Goal: Task Accomplishment & Management: Use online tool/utility

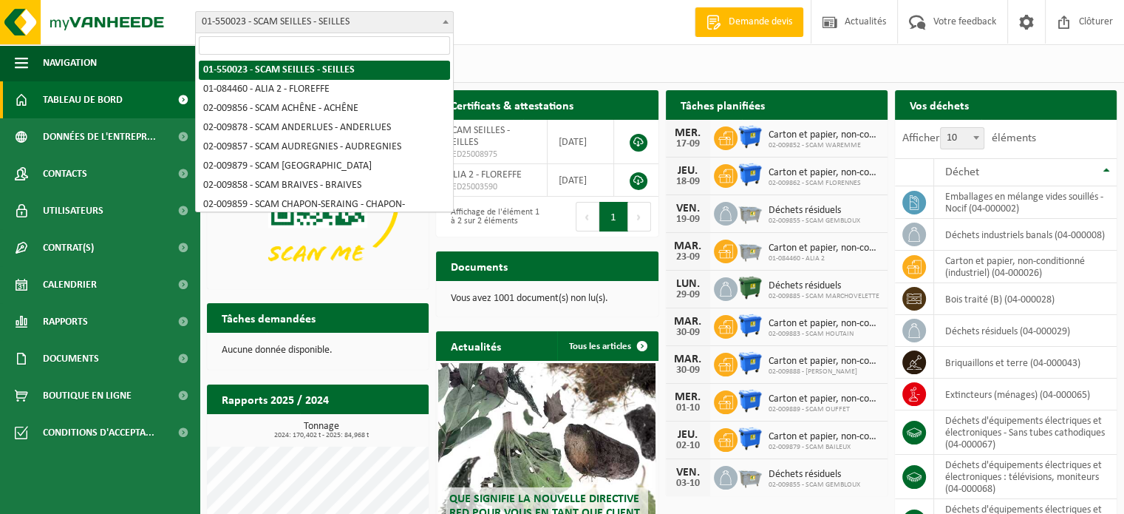
click at [363, 18] on span "01-550023 - SCAM SEILLES - SEILLES" at bounding box center [324, 22] width 257 height 21
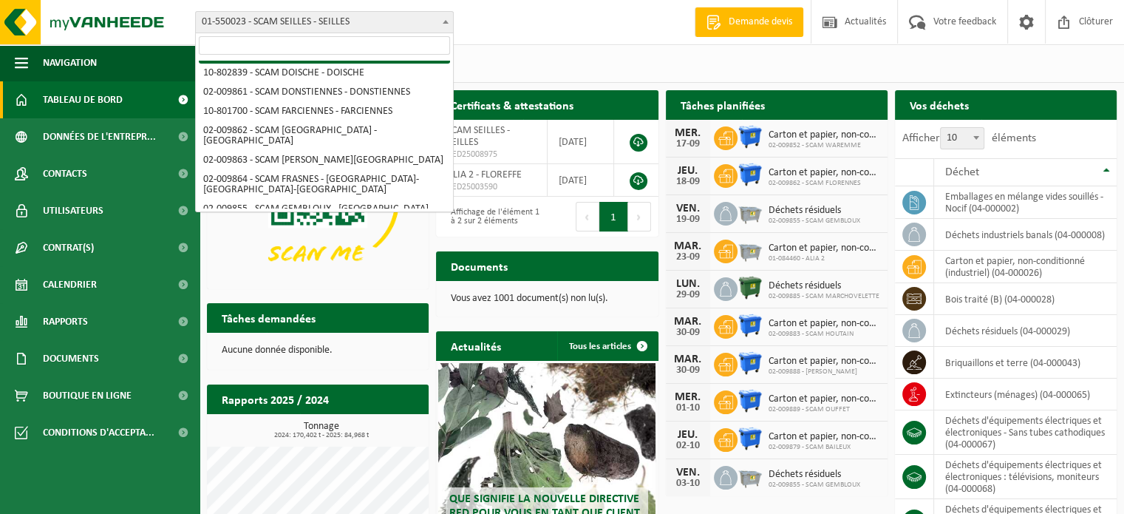
scroll to position [222, 0]
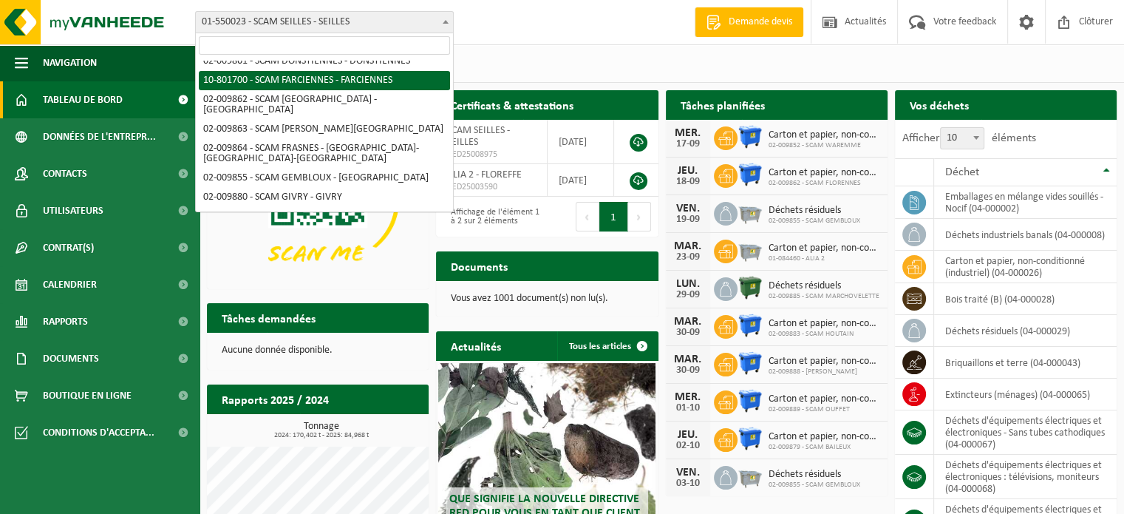
select select "33808"
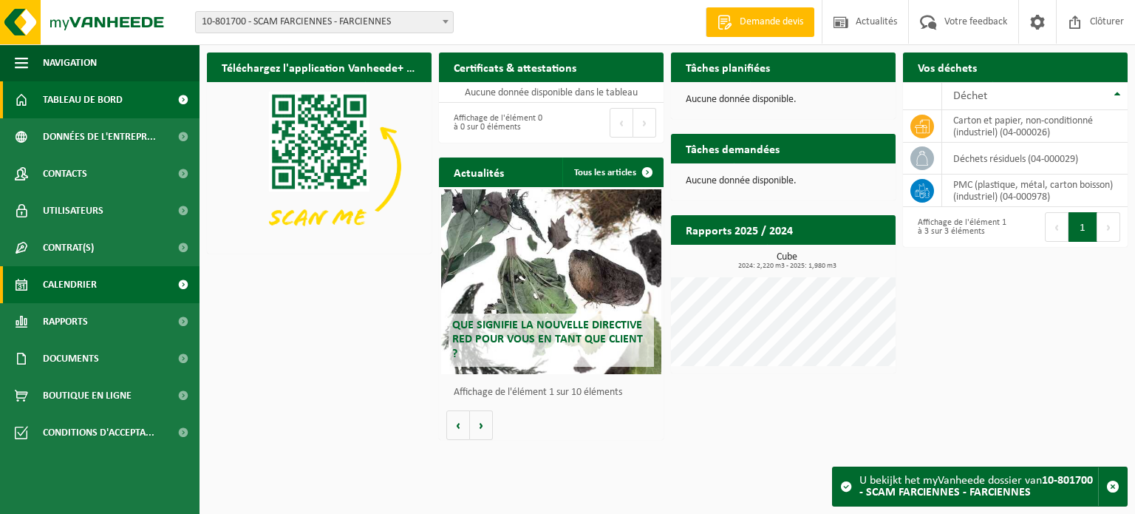
click at [92, 288] on span "Calendrier" at bounding box center [70, 284] width 54 height 37
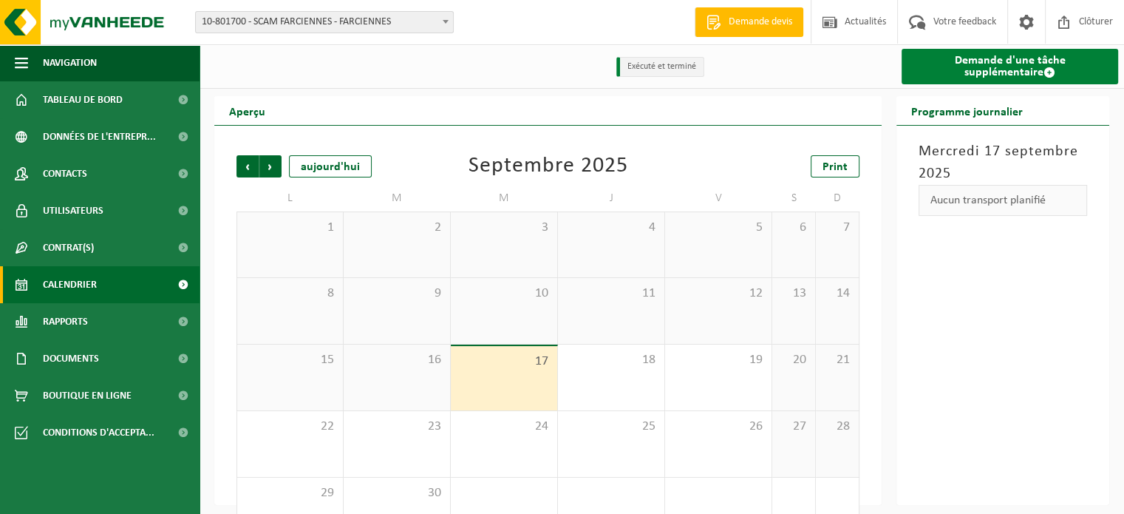
click at [937, 64] on link "Demande d'une tâche supplémentaire" at bounding box center [1010, 66] width 217 height 35
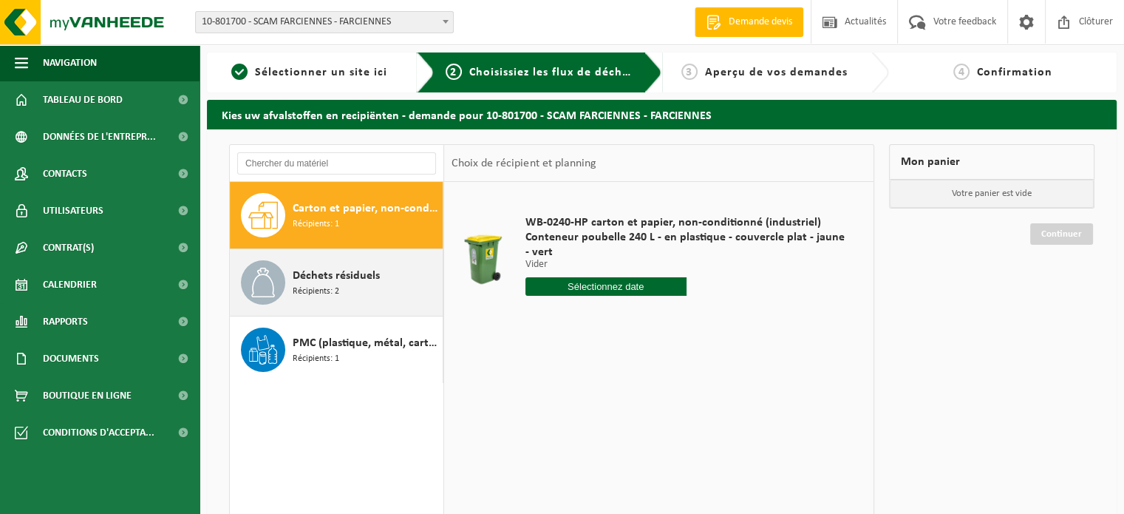
click at [339, 274] on span "Déchets résiduels" at bounding box center [336, 276] width 87 height 18
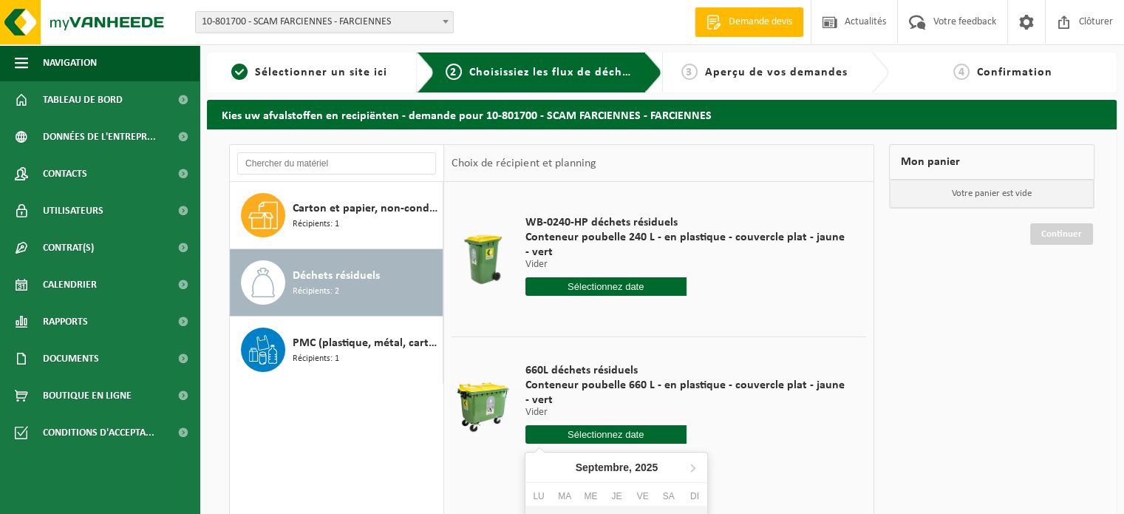
click at [637, 441] on input "text" at bounding box center [606, 434] width 161 height 18
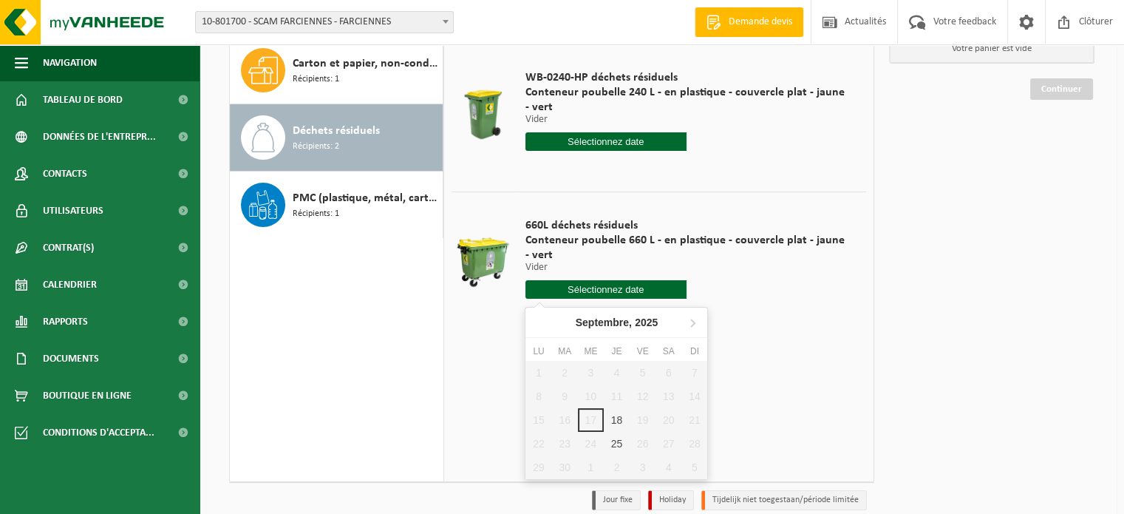
scroll to position [148, 0]
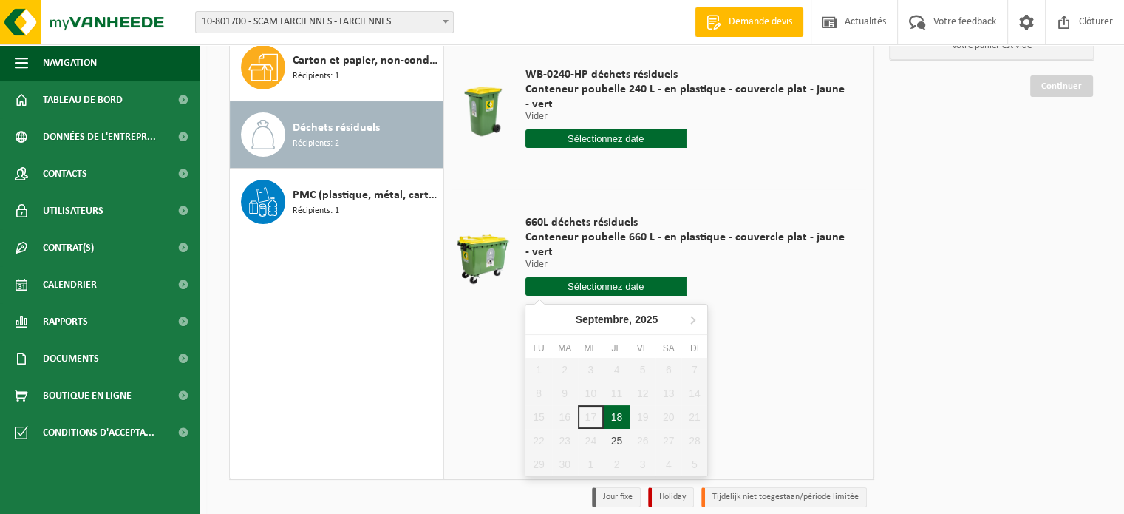
click at [615, 416] on div "18" at bounding box center [617, 417] width 26 height 24
type input "à partir de 2025-09-18"
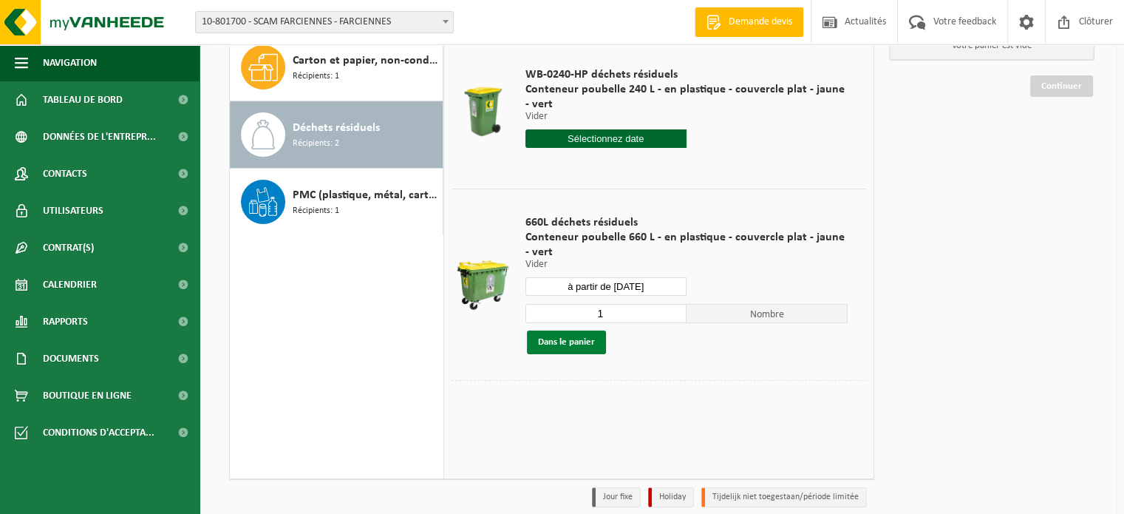
click at [543, 346] on button "Dans le panier" at bounding box center [566, 342] width 79 height 24
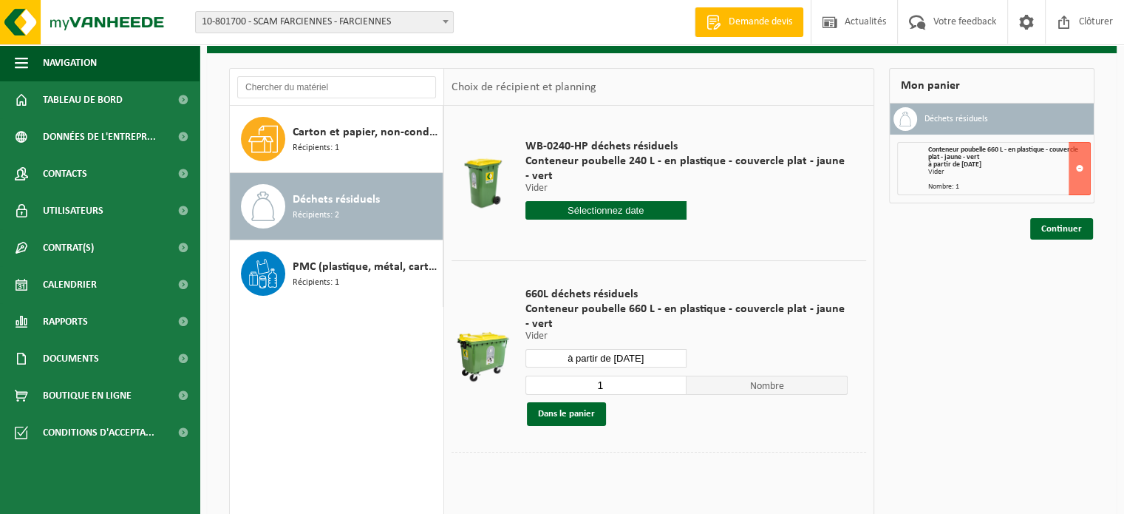
scroll to position [0, 0]
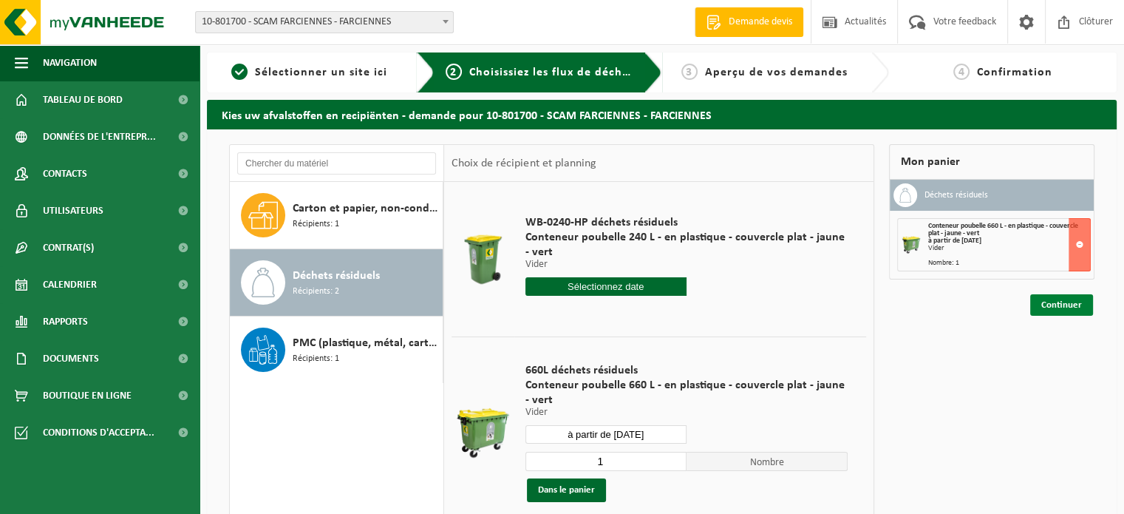
click at [1065, 304] on link "Continuer" at bounding box center [1061, 304] width 63 height 21
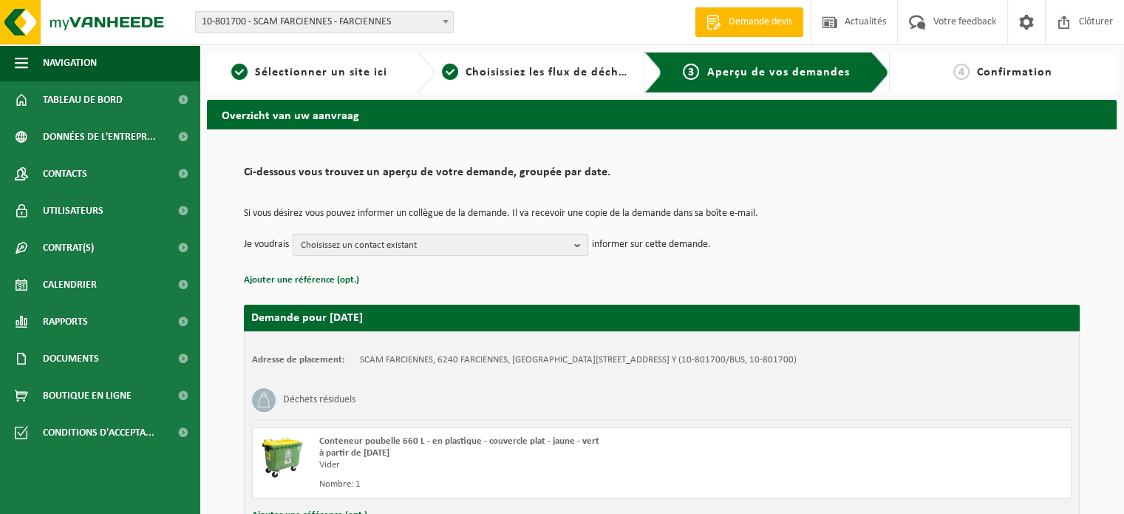
click at [491, 242] on span "Choisissez un contact existant" at bounding box center [435, 245] width 268 height 22
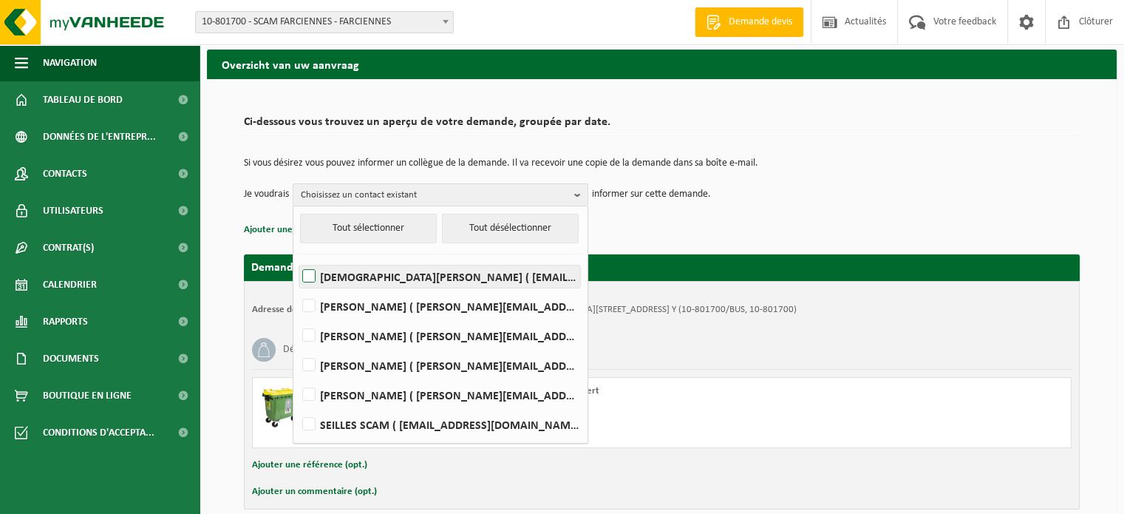
scroll to position [119, 0]
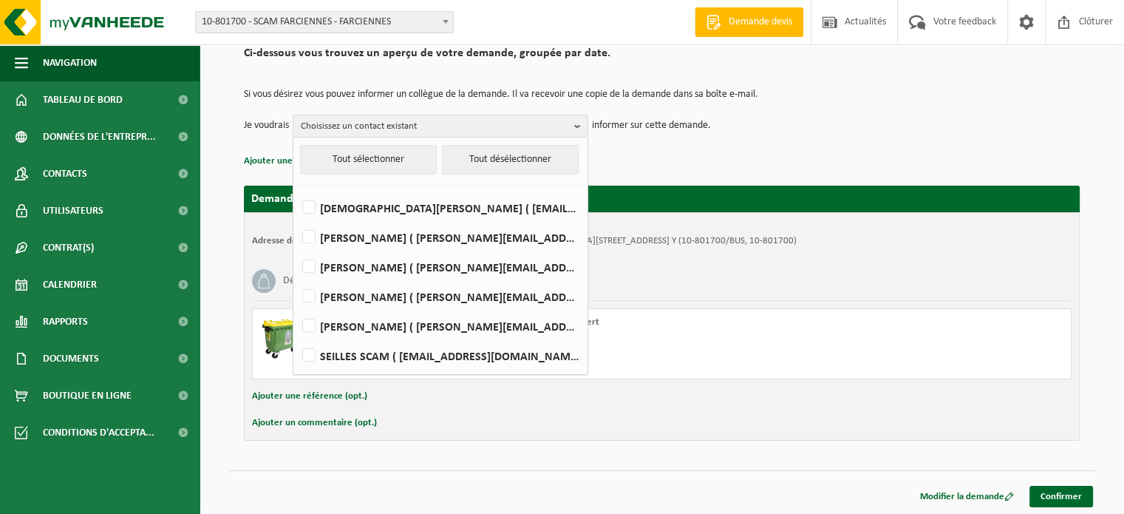
click at [772, 126] on td "Je voudrais Choisissez un contact existant Tout sélectionner Tout désélectionne…" at bounding box center [662, 126] width 836 height 22
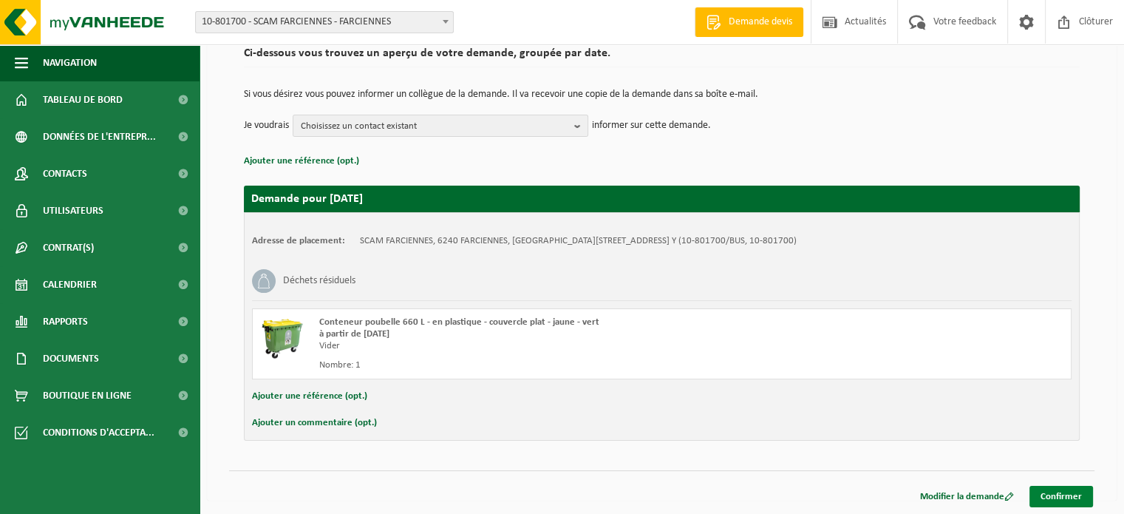
click at [1046, 490] on link "Confirmer" at bounding box center [1062, 496] width 64 height 21
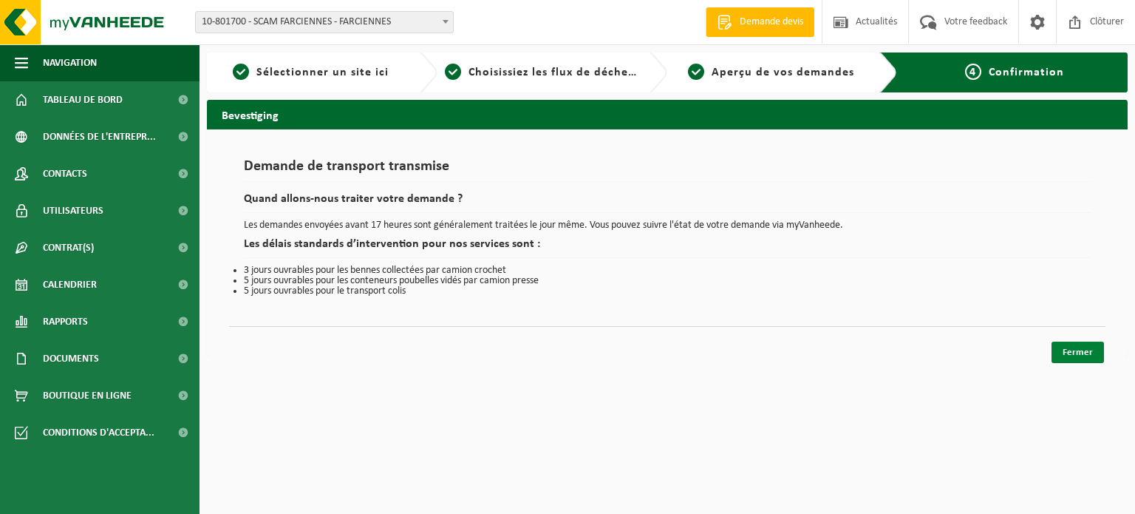
click at [1082, 345] on link "Fermer" at bounding box center [1078, 351] width 52 height 21
